Goal: Information Seeking & Learning: Understand process/instructions

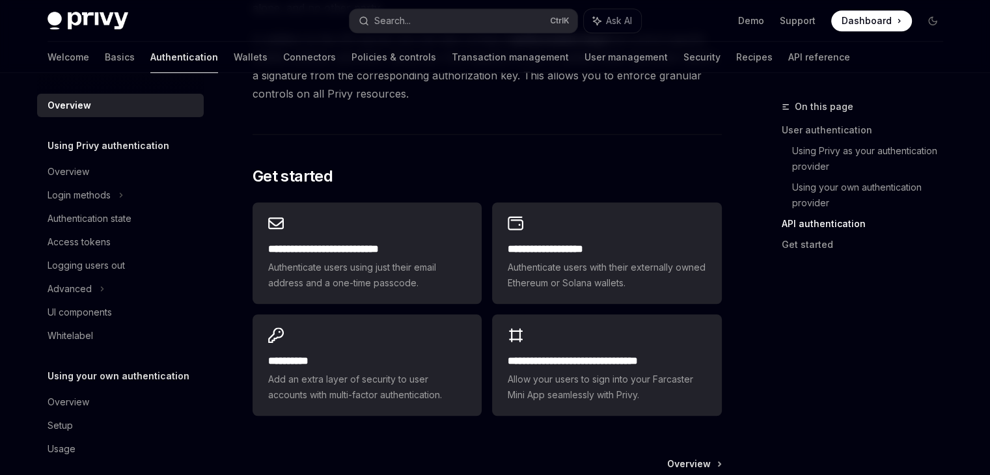
scroll to position [1158, 0]
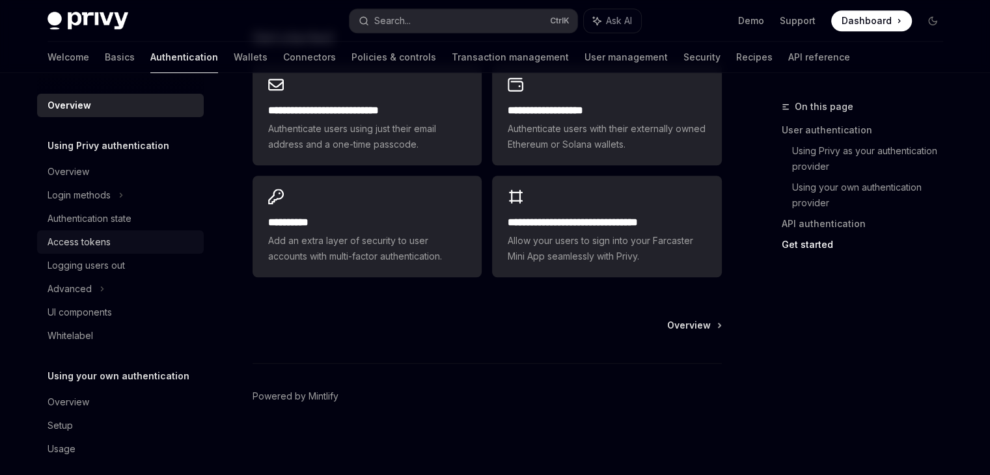
click at [78, 245] on div "Access tokens" at bounding box center [79, 242] width 63 height 16
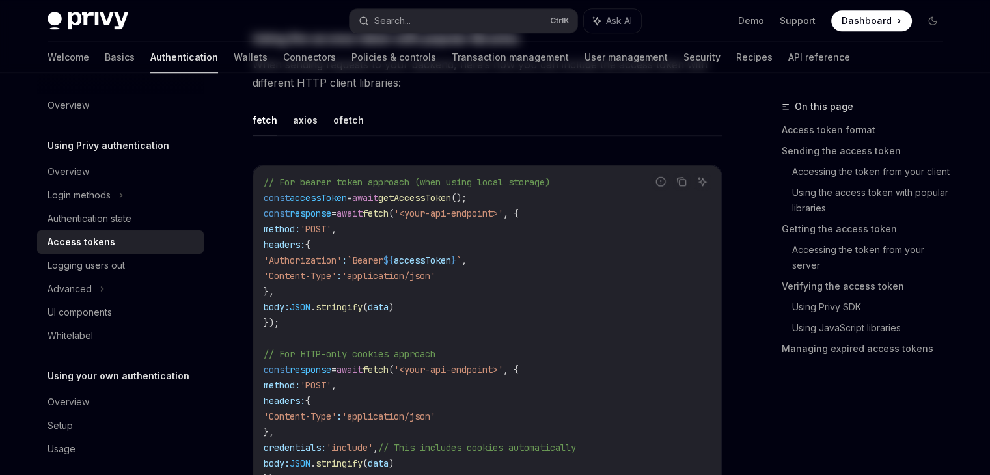
type textarea "*"
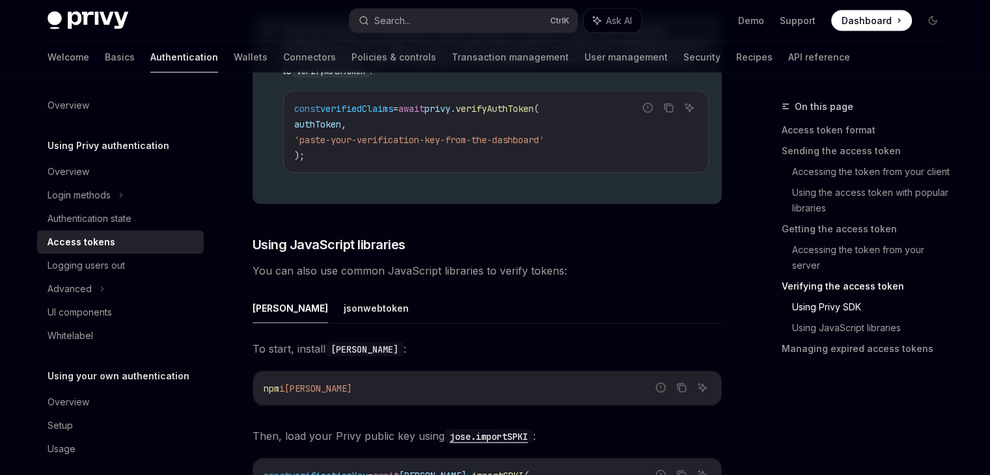
scroll to position [2632, 0]
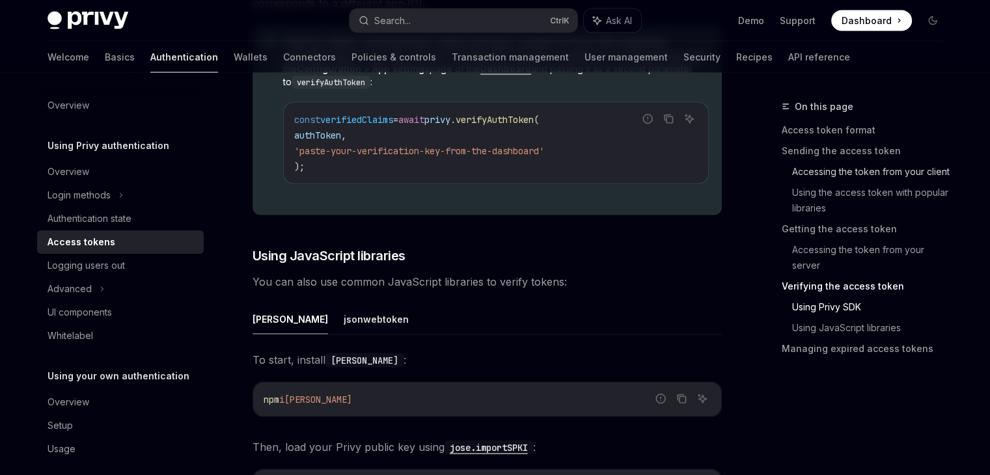
click at [834, 178] on link "Accessing the token from your client" at bounding box center [872, 171] width 161 height 21
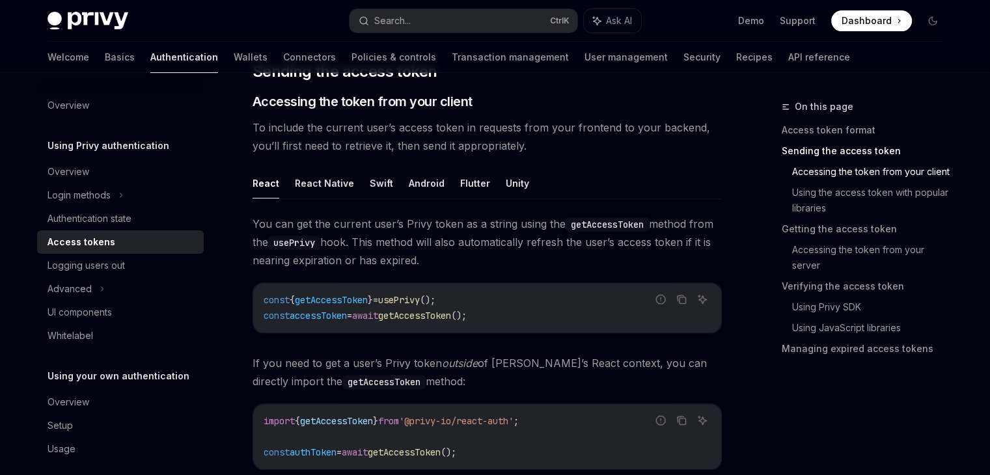
scroll to position [529, 0]
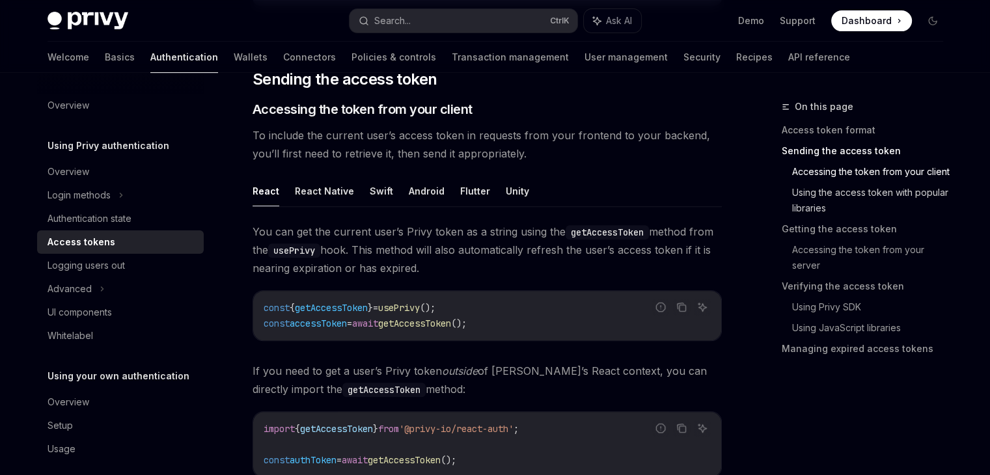
click at [828, 191] on link "Using the access token with popular libraries" at bounding box center [872, 200] width 161 height 36
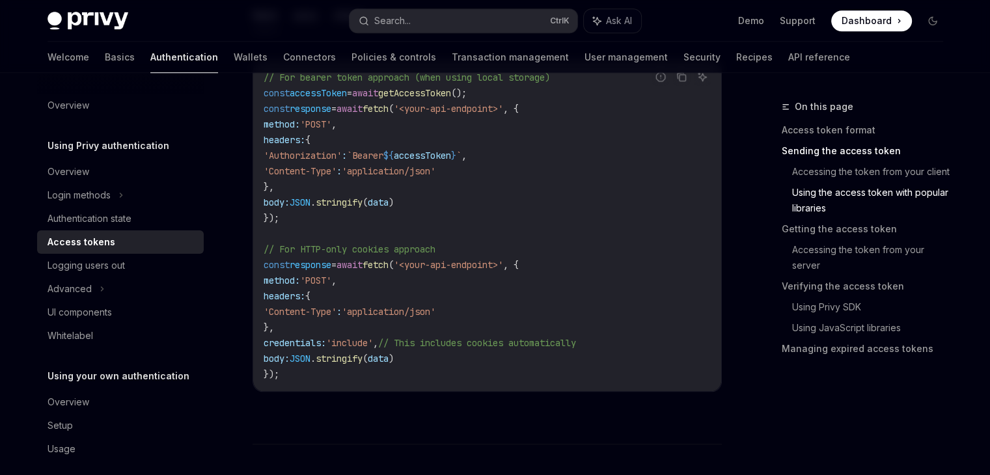
scroll to position [1269, 0]
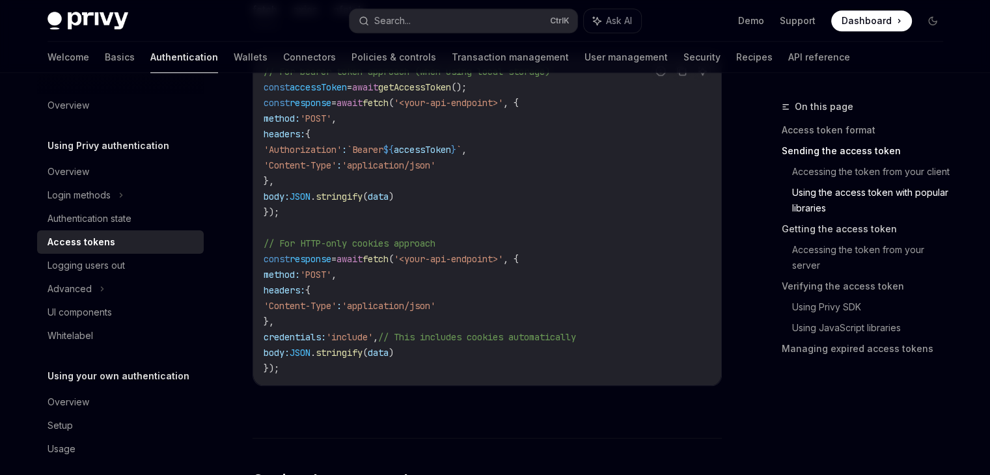
click at [825, 225] on link "Getting the access token" at bounding box center [868, 229] width 172 height 21
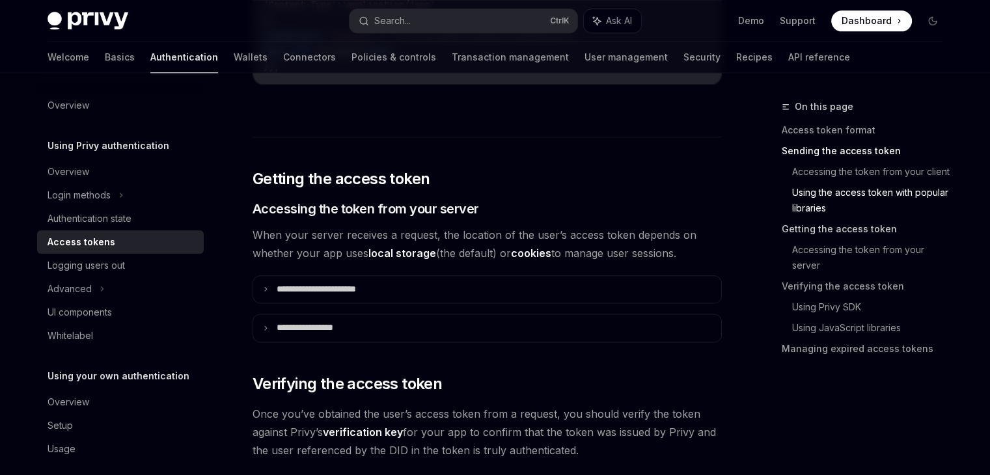
scroll to position [1637, 0]
